Goal: Information Seeking & Learning: Learn about a topic

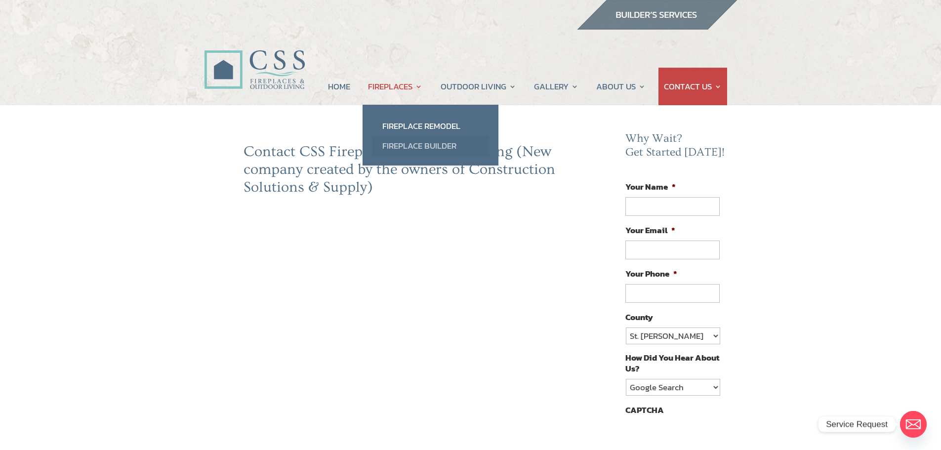
click at [407, 146] on link "Fireplace Builder" at bounding box center [430, 146] width 116 height 20
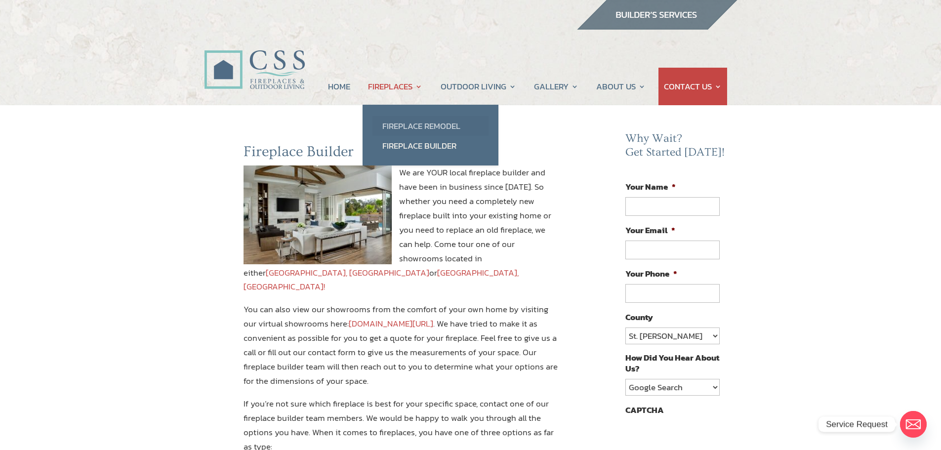
click at [400, 127] on link "Fireplace Remodel" at bounding box center [430, 126] width 116 height 20
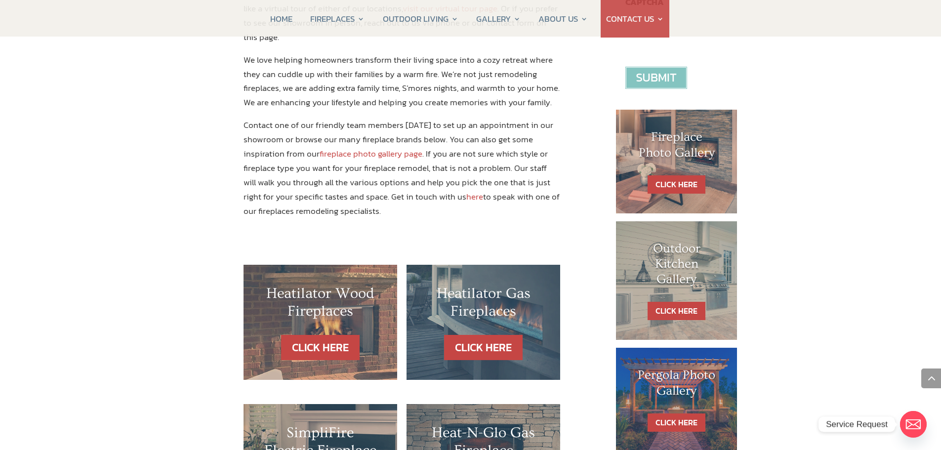
scroll to position [296, 0]
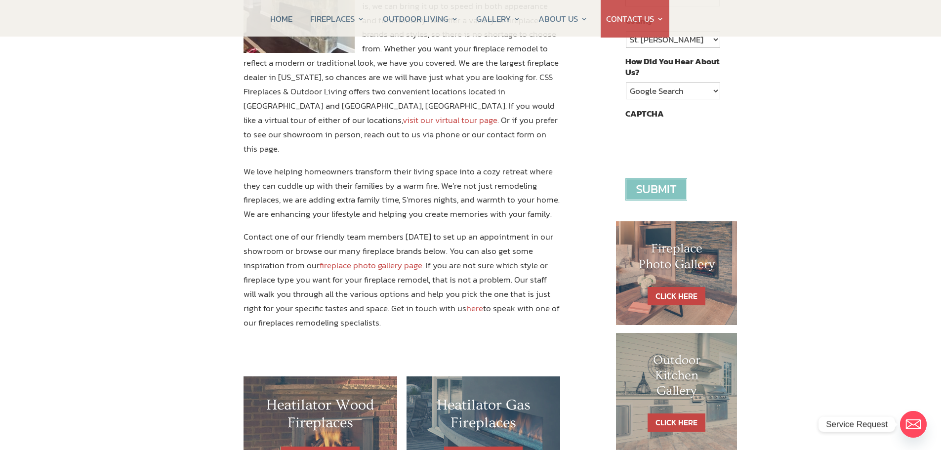
click at [363, 259] on link "fireplace photo gallery page" at bounding box center [371, 265] width 103 height 13
click at [362, 259] on link "fireplace photo gallery page" at bounding box center [371, 265] width 103 height 13
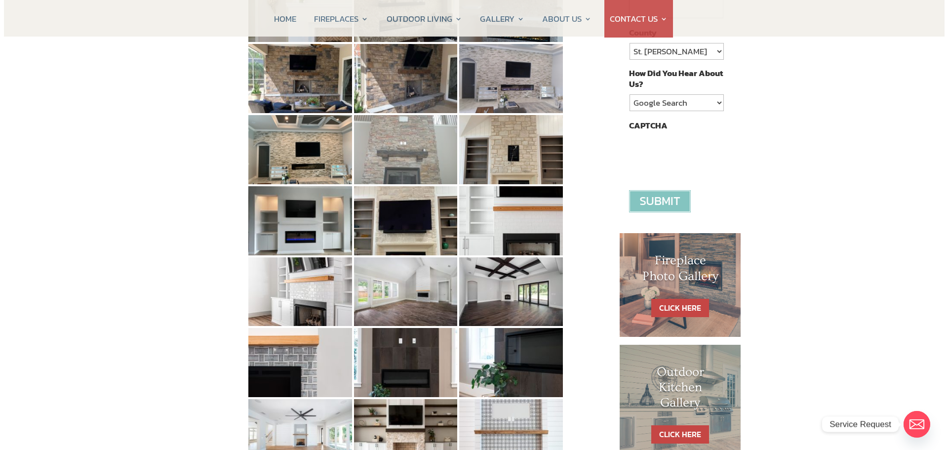
scroll to position [296, 0]
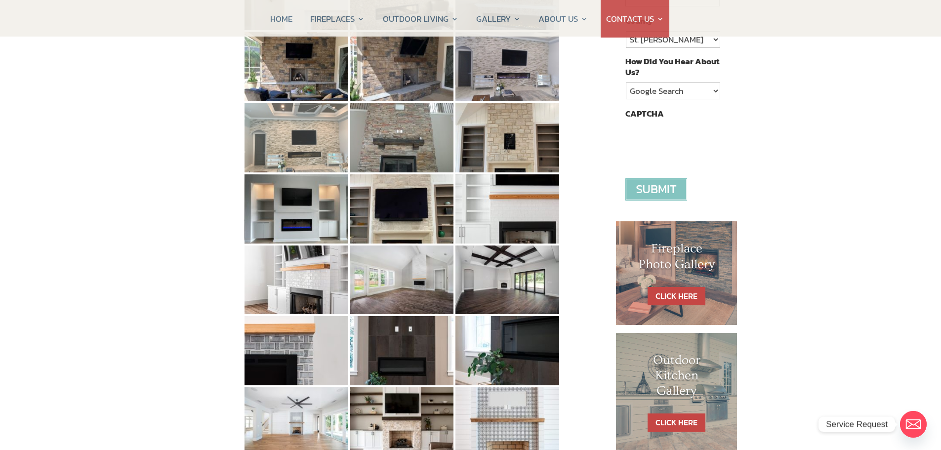
click at [300, 151] on img at bounding box center [296, 137] width 104 height 69
